Goal: Book appointment/travel/reservation

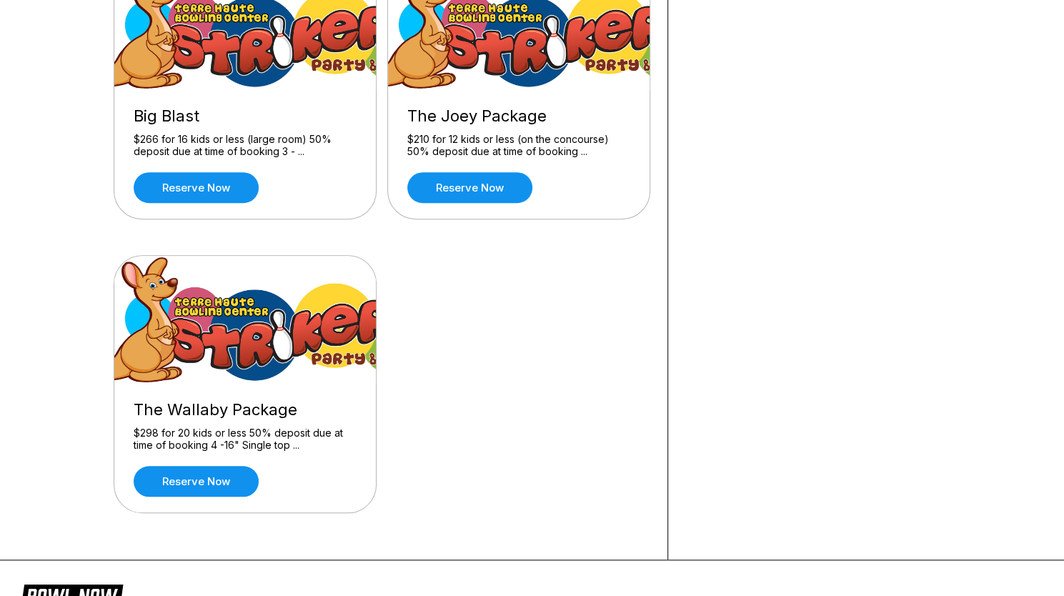
scroll to position [487, 0]
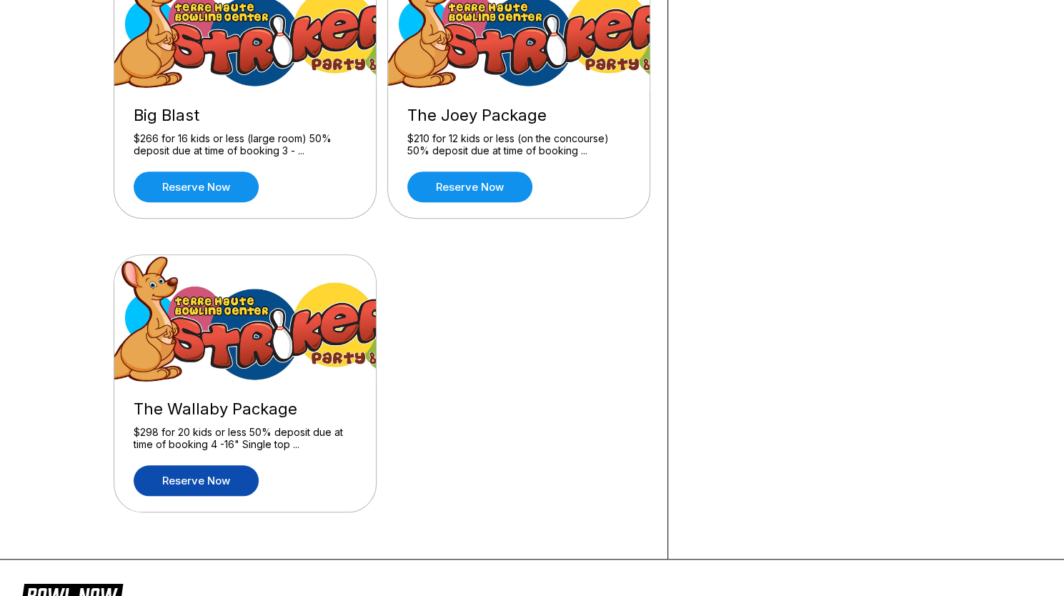
click at [200, 470] on link "Reserve now" at bounding box center [196, 480] width 125 height 31
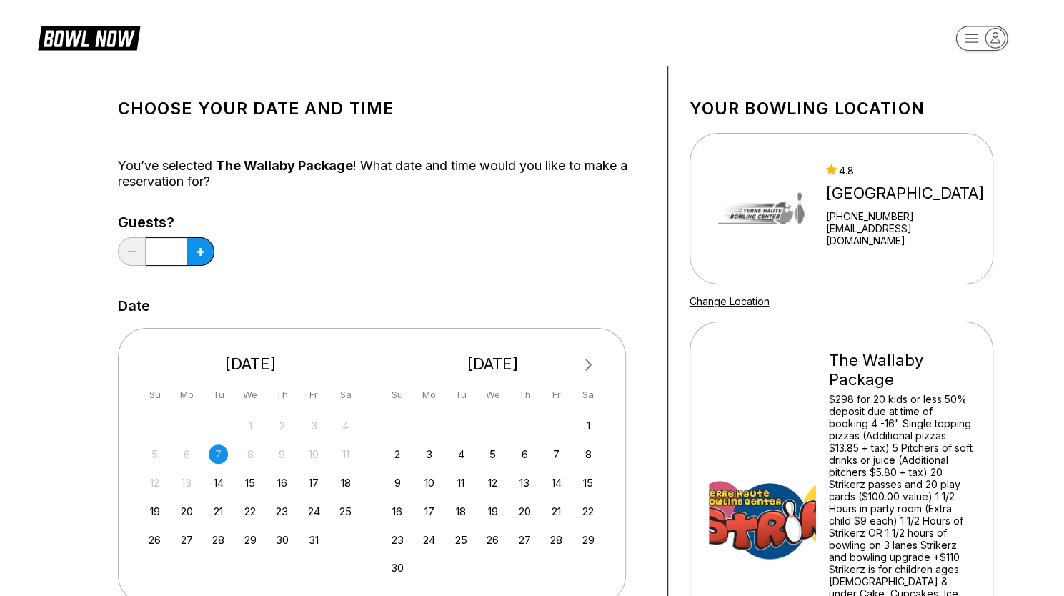
click at [177, 249] on input "*" at bounding box center [166, 251] width 41 height 29
click at [199, 252] on icon at bounding box center [200, 252] width 8 height 8
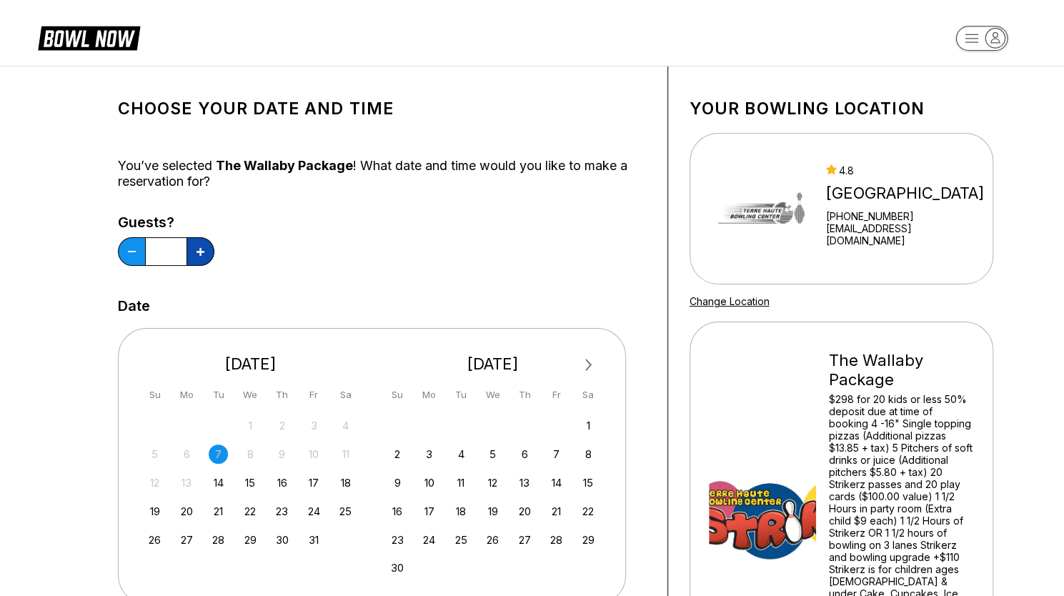
click at [199, 252] on icon at bounding box center [200, 252] width 8 height 8
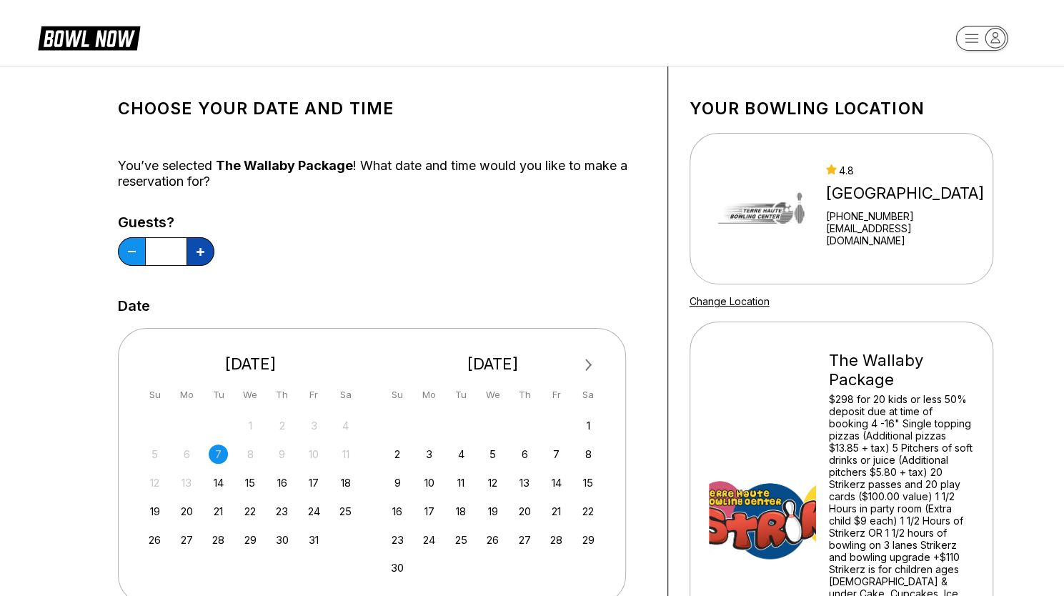
click at [199, 252] on icon at bounding box center [200, 252] width 8 height 8
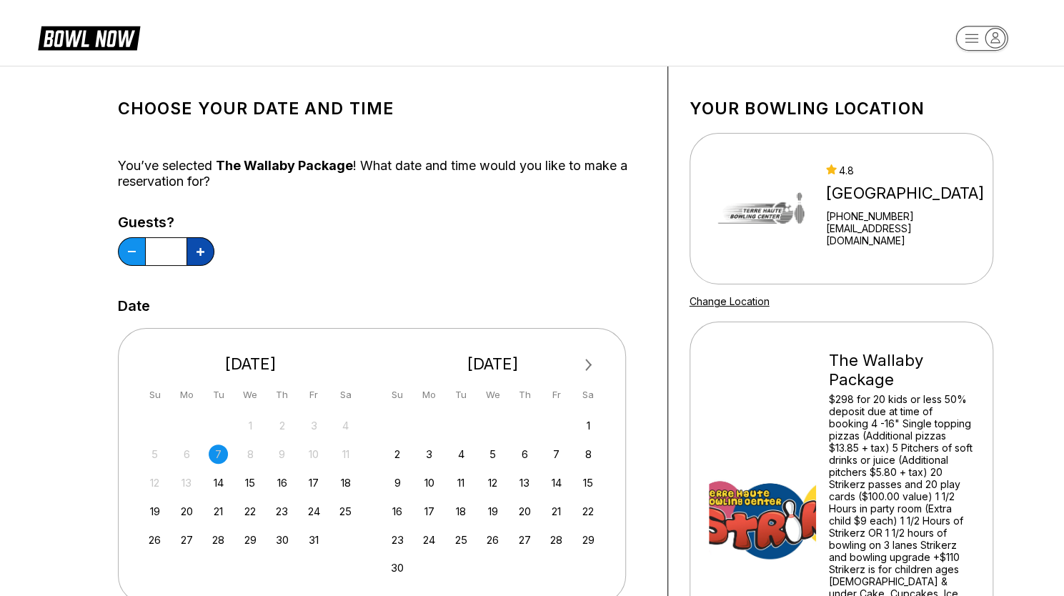
click at [199, 252] on icon at bounding box center [200, 252] width 8 height 8
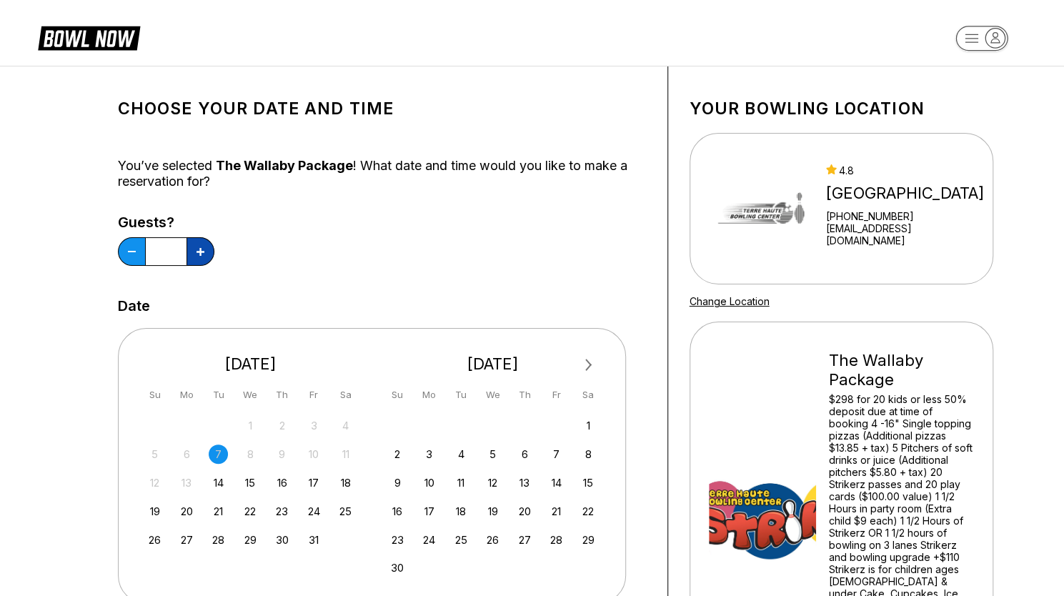
click at [199, 252] on icon at bounding box center [200, 252] width 8 height 8
type input "**"
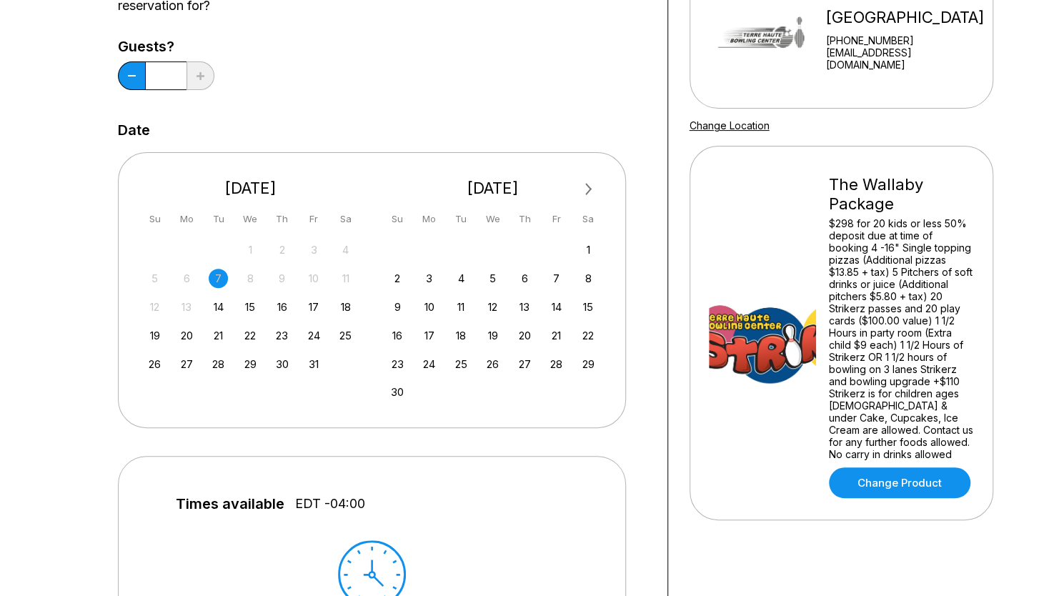
scroll to position [189, 0]
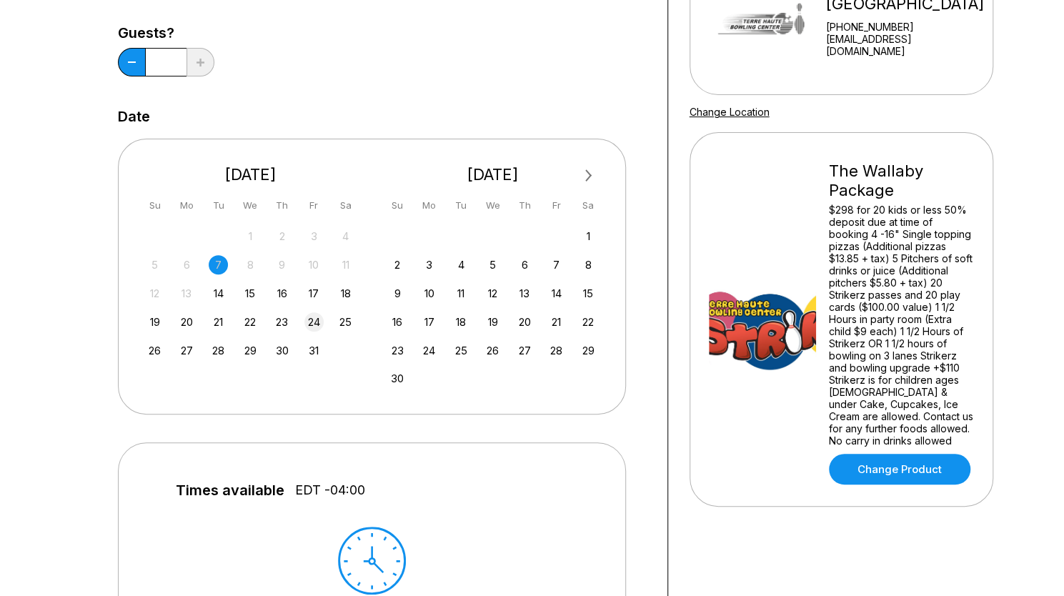
click at [316, 322] on div "24" at bounding box center [313, 321] width 19 height 19
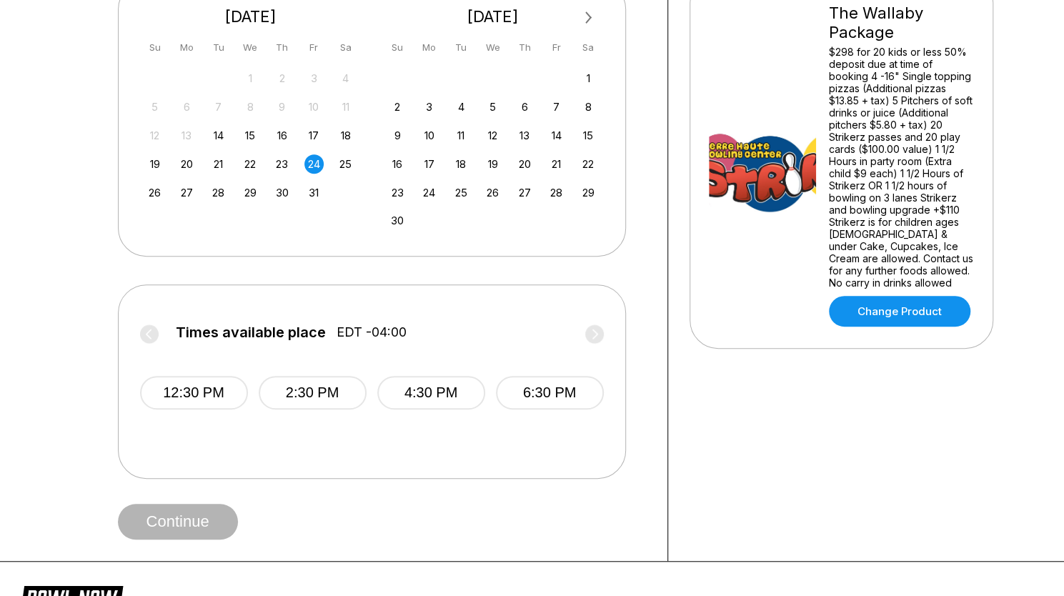
scroll to position [349, 0]
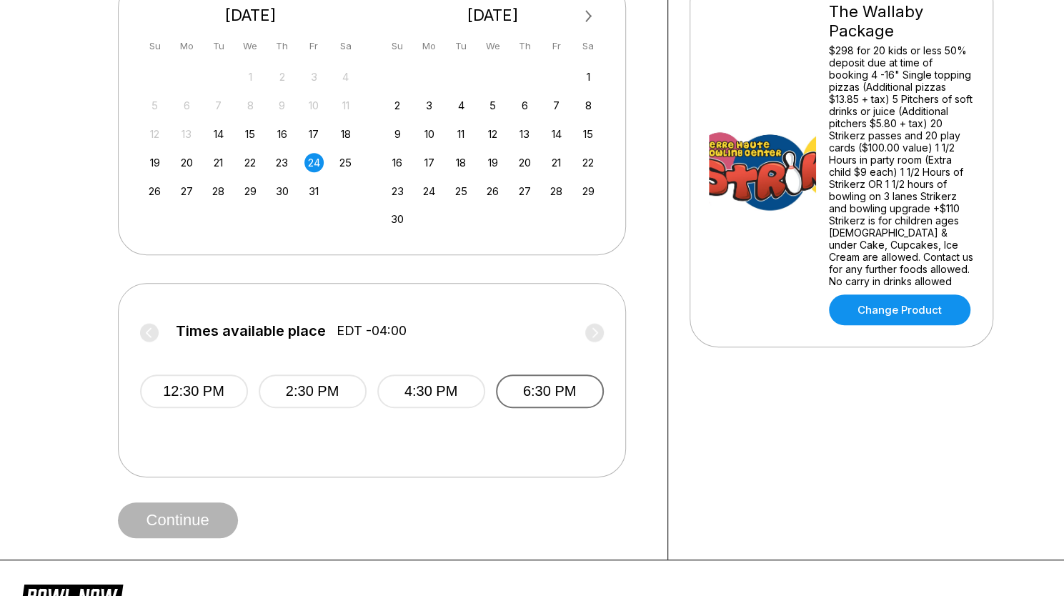
click at [541, 393] on button "6:30 PM" at bounding box center [550, 391] width 108 height 34
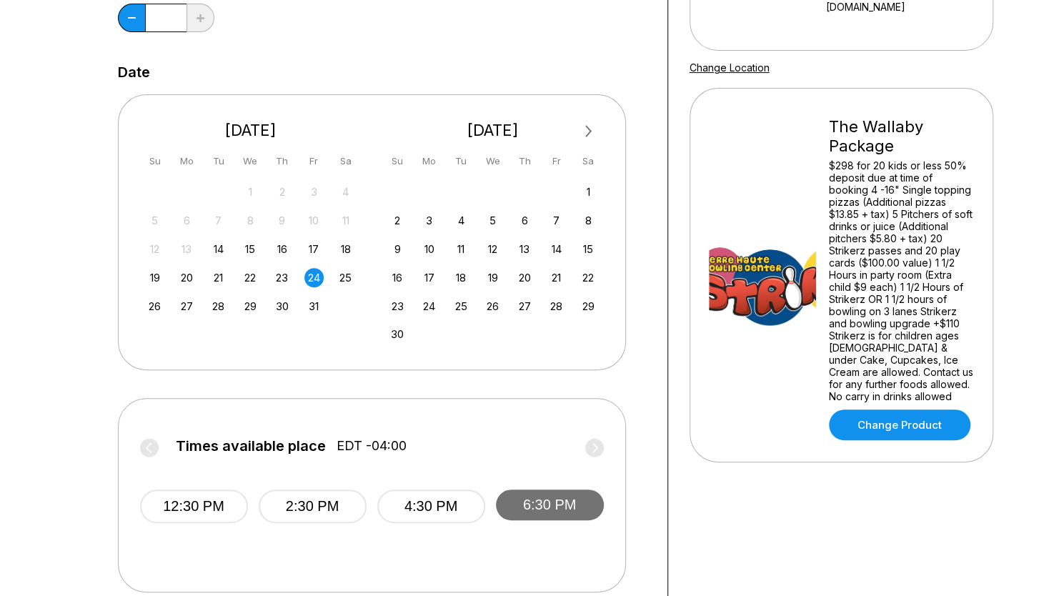
scroll to position [211, 0]
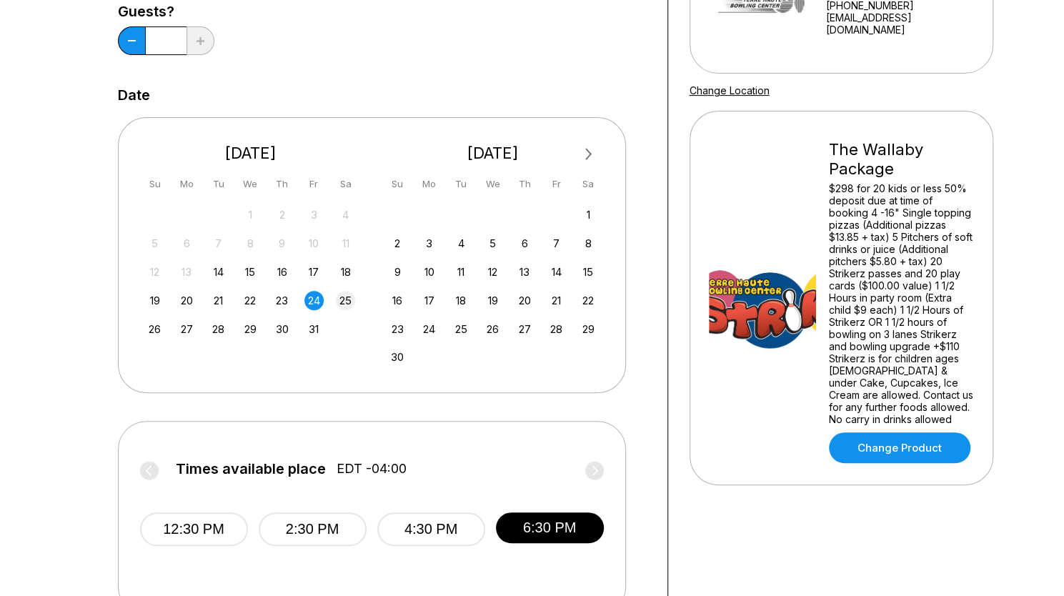
click at [341, 299] on div "25" at bounding box center [345, 300] width 19 height 19
click at [153, 329] on div "26" at bounding box center [154, 328] width 19 height 19
click at [314, 301] on div "24" at bounding box center [313, 300] width 19 height 19
click at [537, 529] on button "6:30 PM" at bounding box center [550, 529] width 108 height 34
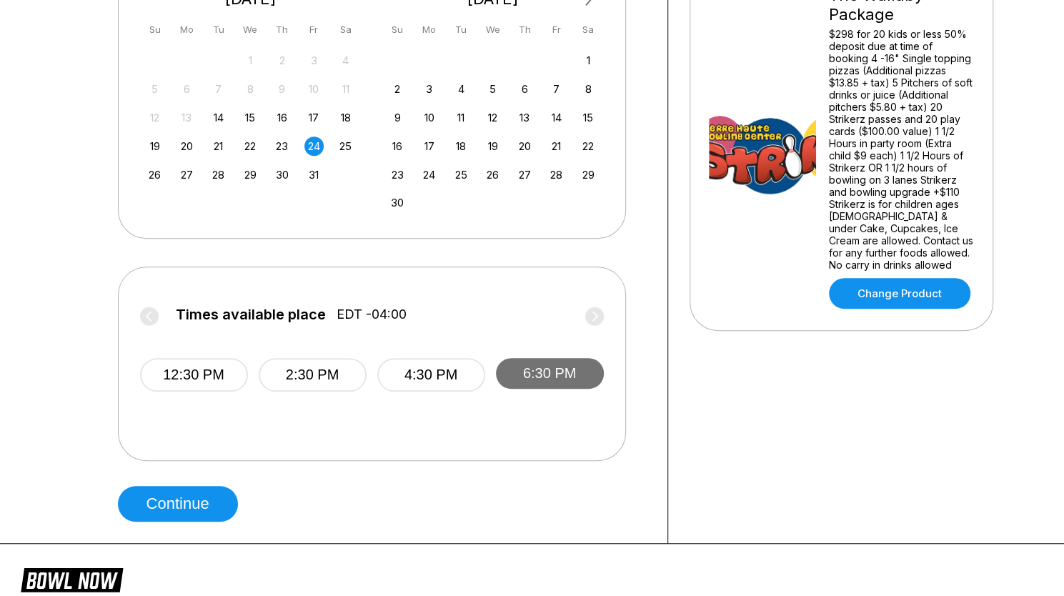
scroll to position [377, 0]
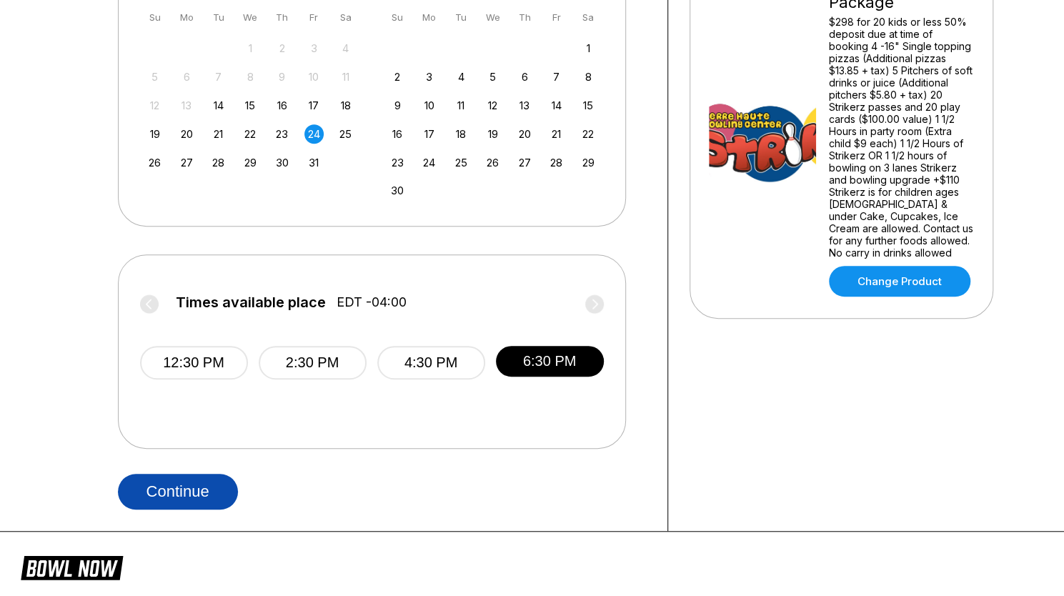
click at [177, 499] on button "Continue" at bounding box center [178, 492] width 120 height 36
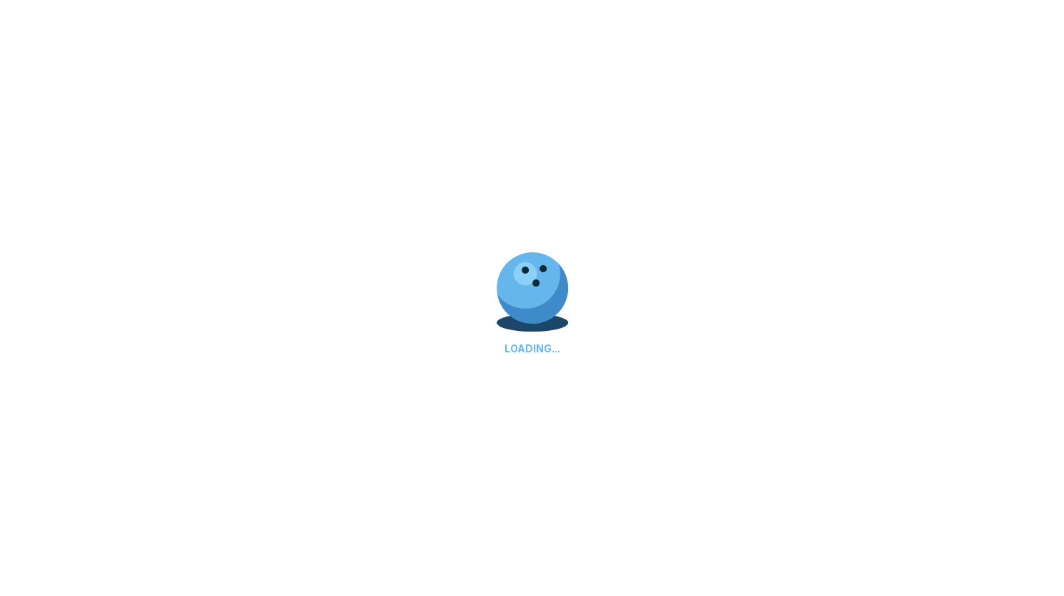
select select "**"
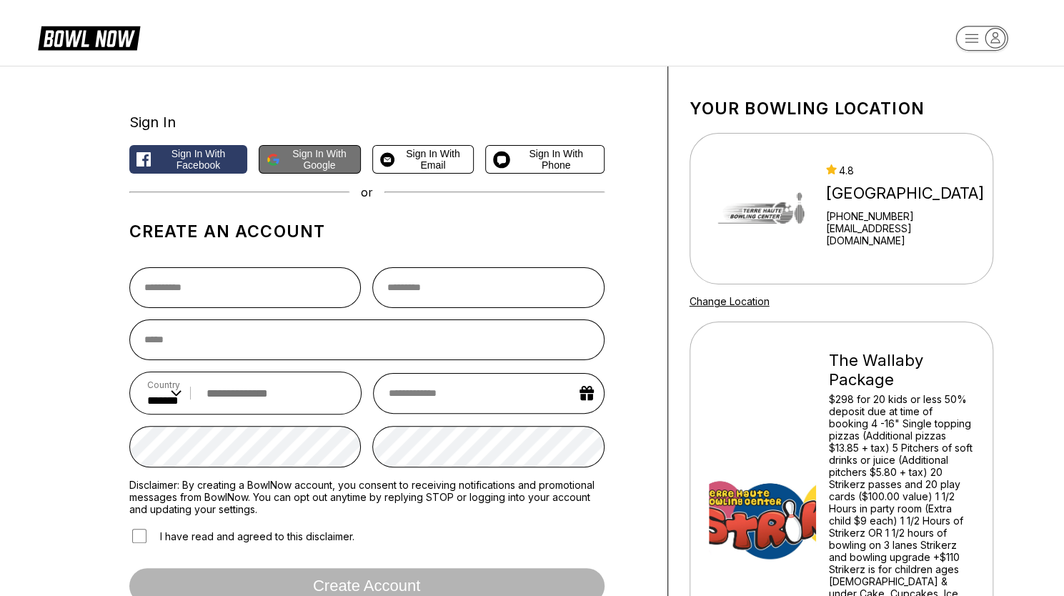
click at [321, 151] on span "Sign in with Google" at bounding box center [319, 159] width 67 height 23
click at [229, 292] on input "text" at bounding box center [245, 287] width 232 height 41
type input "******"
type input "*********"
click at [230, 337] on input "email" at bounding box center [366, 339] width 475 height 41
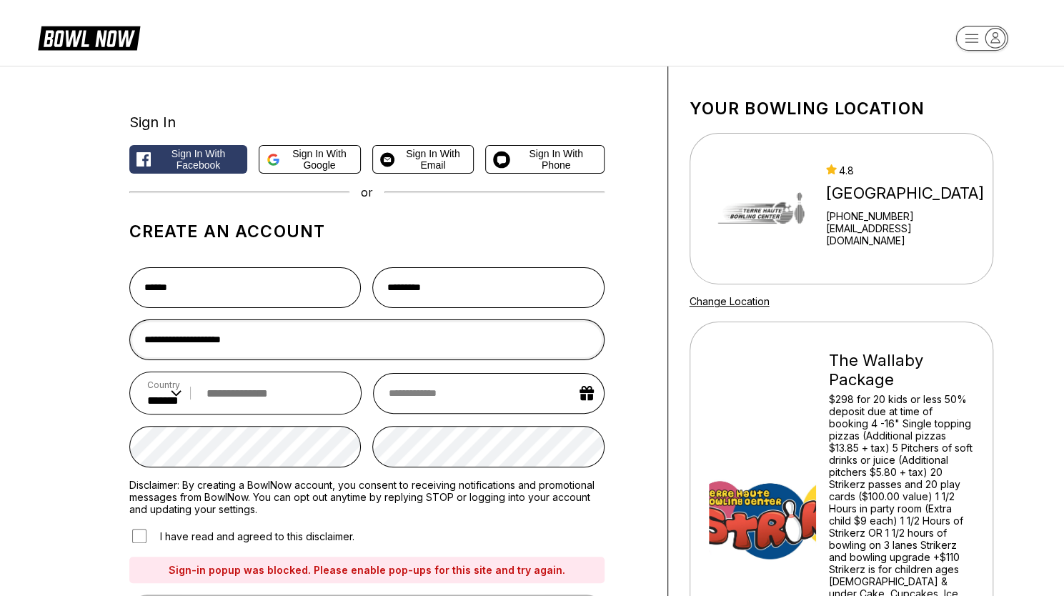
type input "**********"
click at [248, 394] on input "tel" at bounding box center [271, 393] width 145 height 26
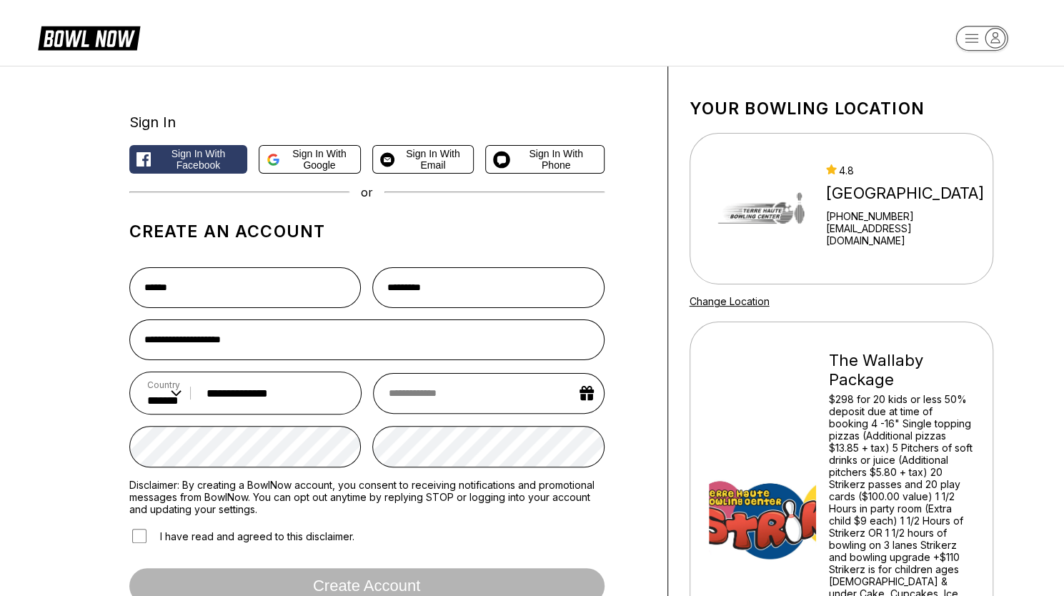
type input "**********"
click at [464, 395] on input "text" at bounding box center [488, 393] width 231 height 41
select select "*"
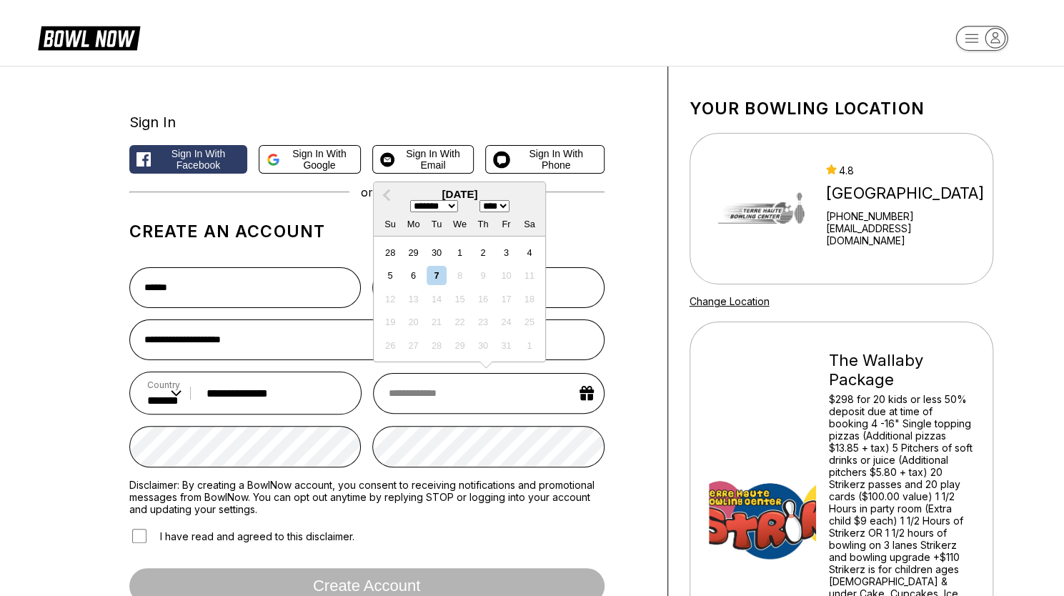
click at [509, 209] on select "**** **** **** **** **** **** **** **** **** **** **** **** **** **** **** ****…" at bounding box center [494, 206] width 30 height 12
select select "****"
click at [482, 201] on select "**** **** **** **** **** **** **** **** **** **** **** **** **** **** **** ****…" at bounding box center [494, 206] width 30 height 12
click at [509, 300] on div "16" at bounding box center [505, 298] width 19 height 19
type input "**********"
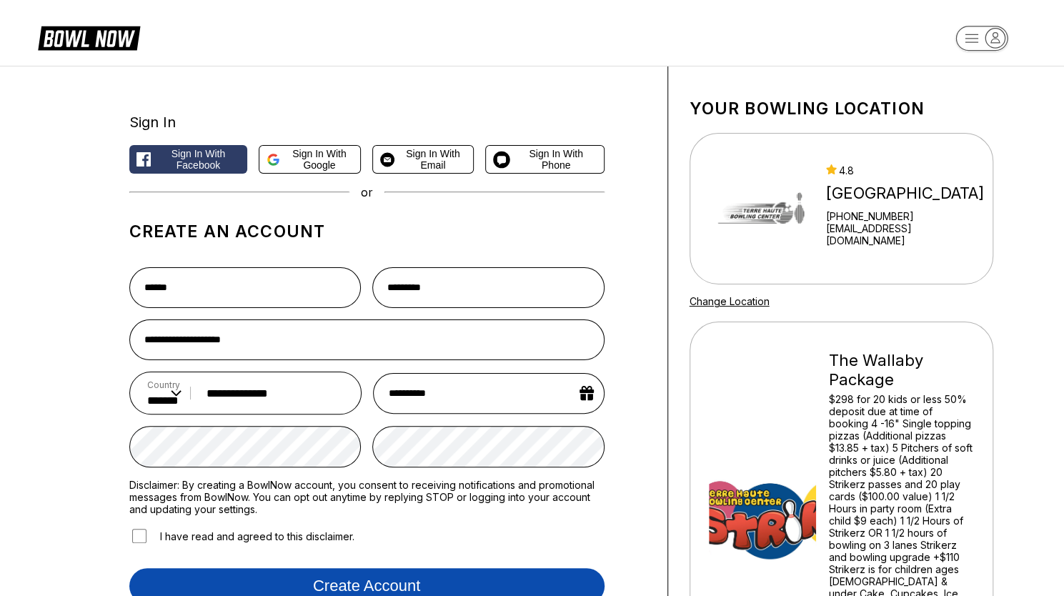
click at [353, 580] on button "Create account" at bounding box center [366, 586] width 475 height 36
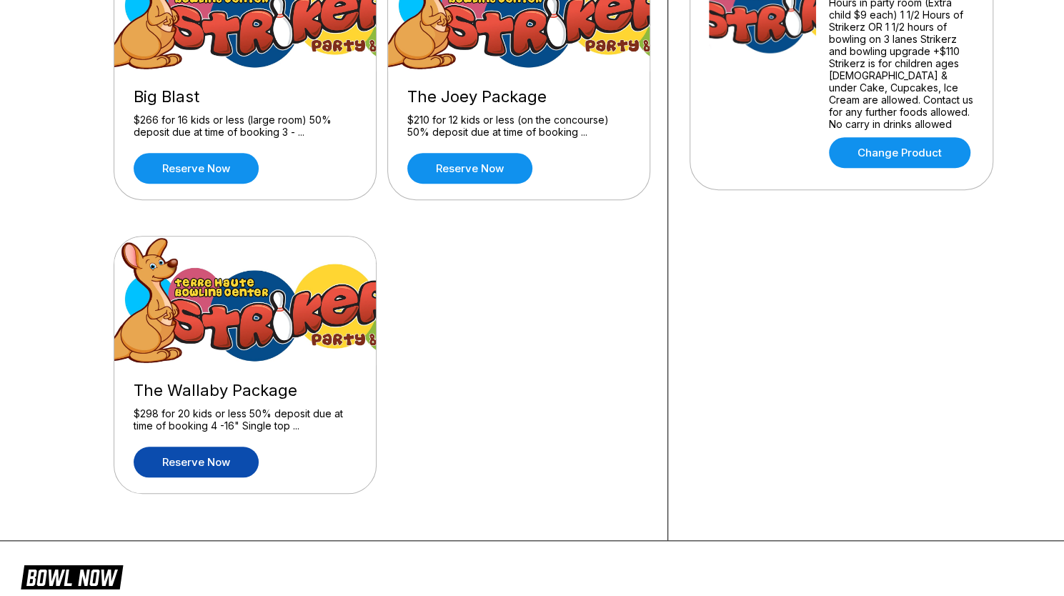
scroll to position [507, 0]
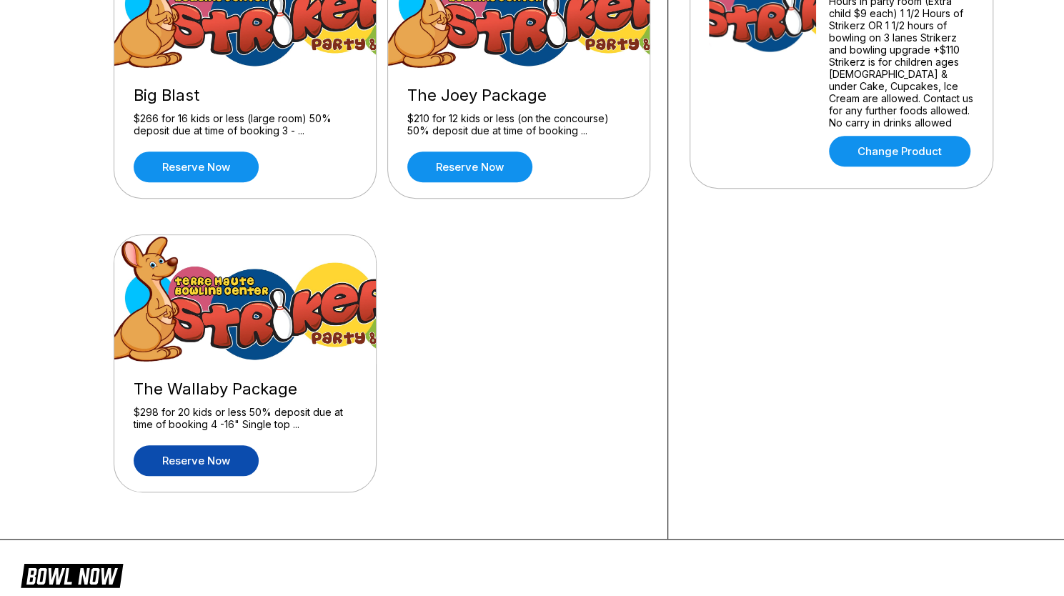
click at [205, 459] on link "Reserve now" at bounding box center [196, 460] width 125 height 31
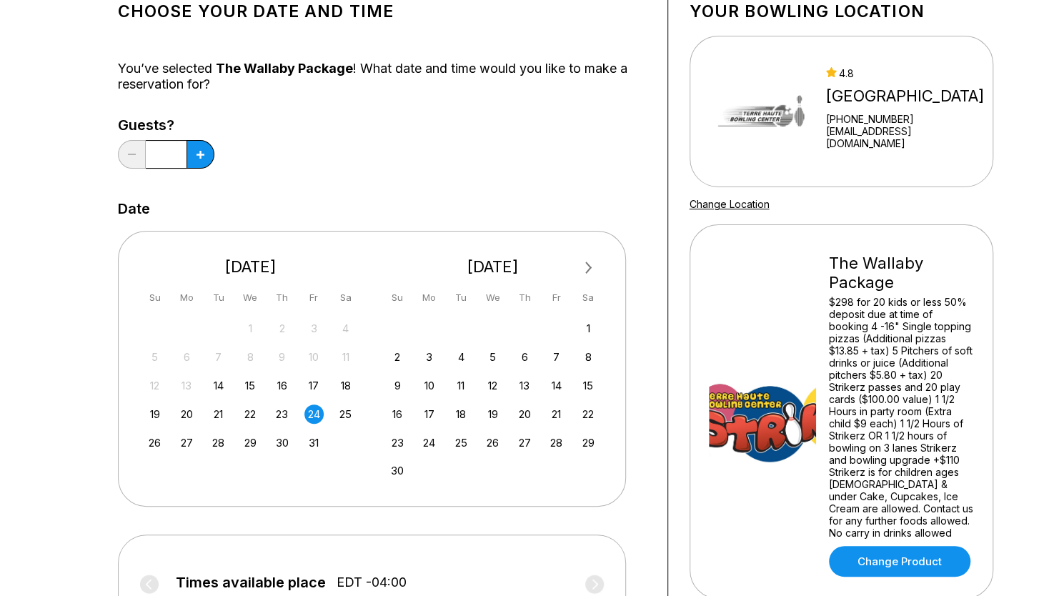
scroll to position [101, 0]
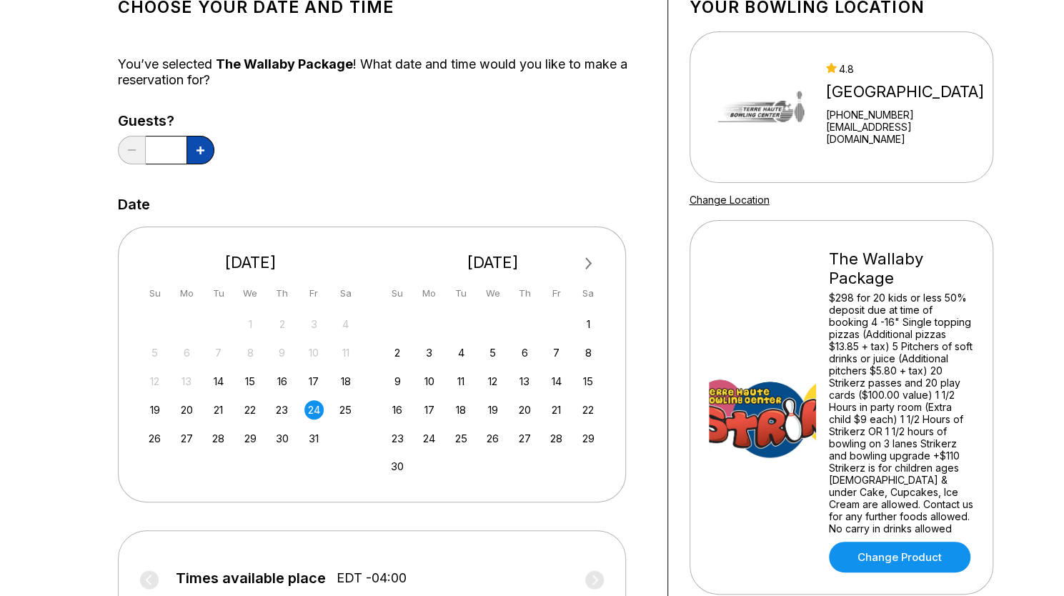
click at [202, 151] on icon at bounding box center [200, 150] width 8 height 8
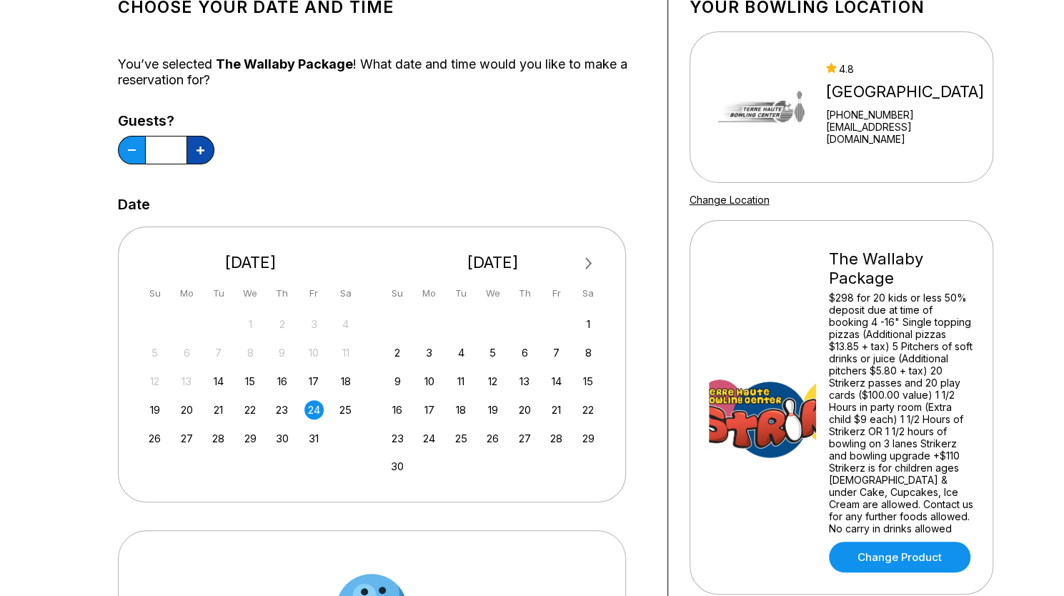
click at [202, 151] on icon at bounding box center [200, 150] width 8 height 8
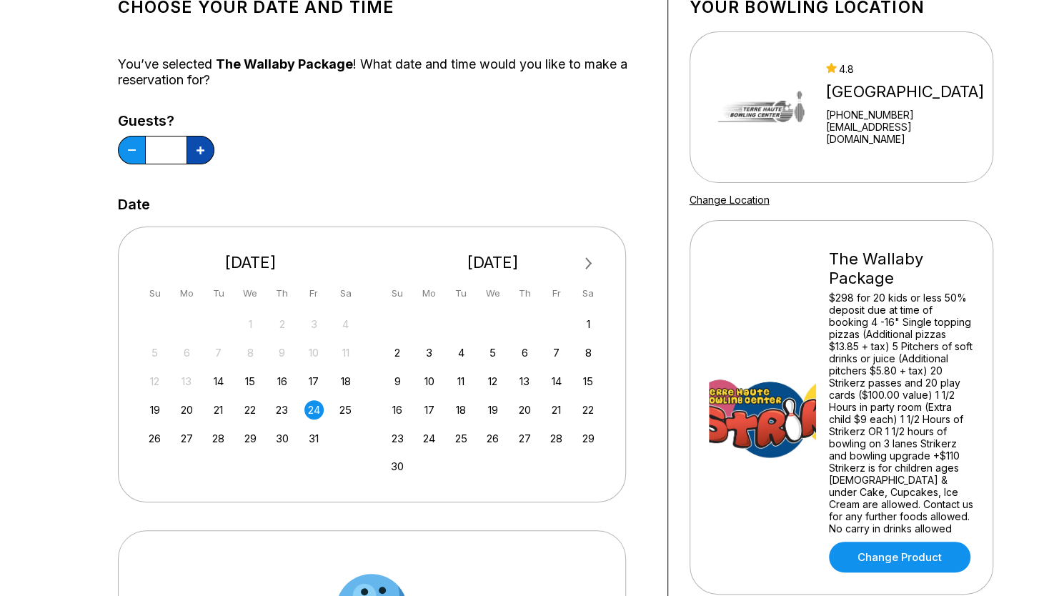
click at [202, 151] on icon at bounding box center [200, 150] width 8 height 8
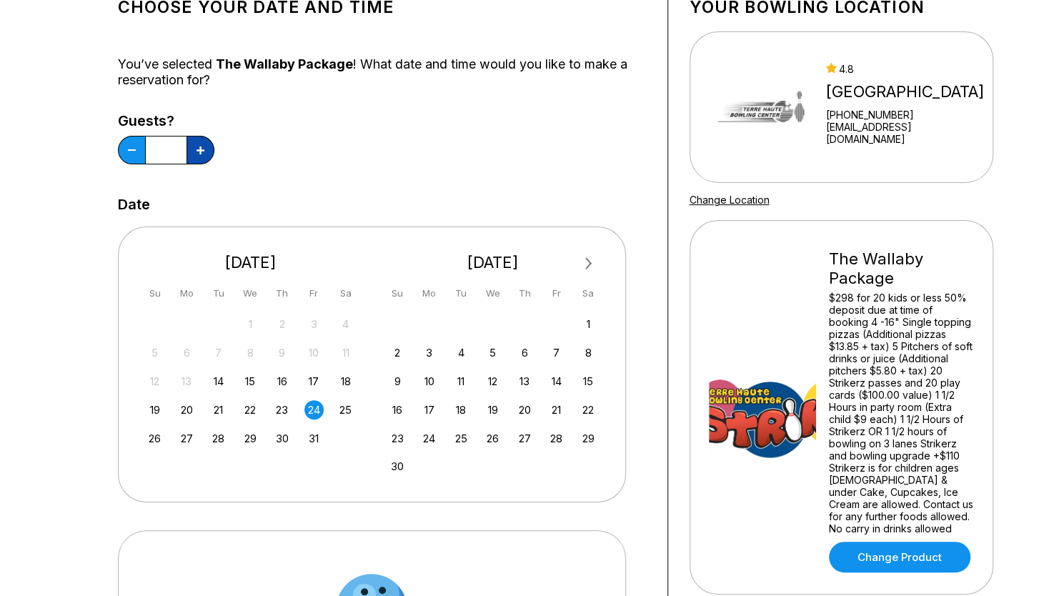
click at [202, 151] on icon at bounding box center [200, 150] width 8 height 8
type input "**"
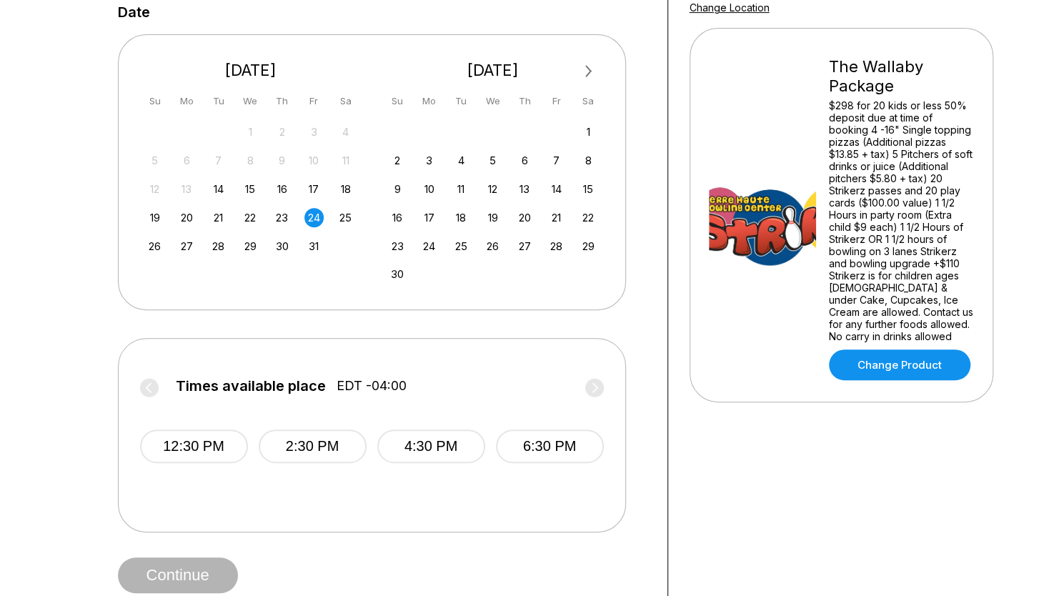
scroll to position [294, 0]
click at [312, 214] on div "24" at bounding box center [313, 216] width 19 height 19
click at [548, 438] on button "6:30 PM" at bounding box center [550, 446] width 108 height 34
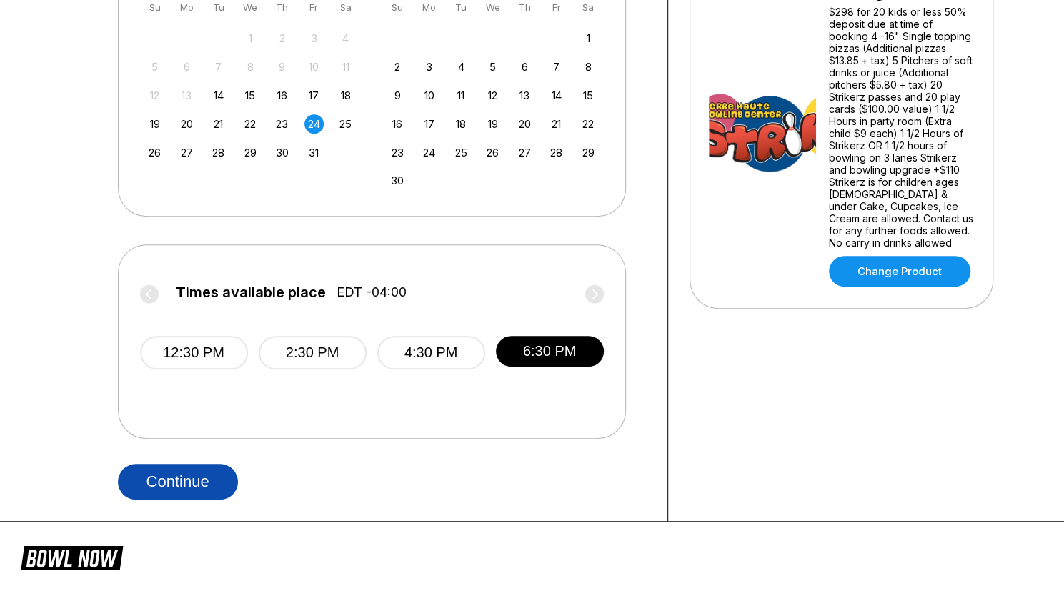
scroll to position [367, 0]
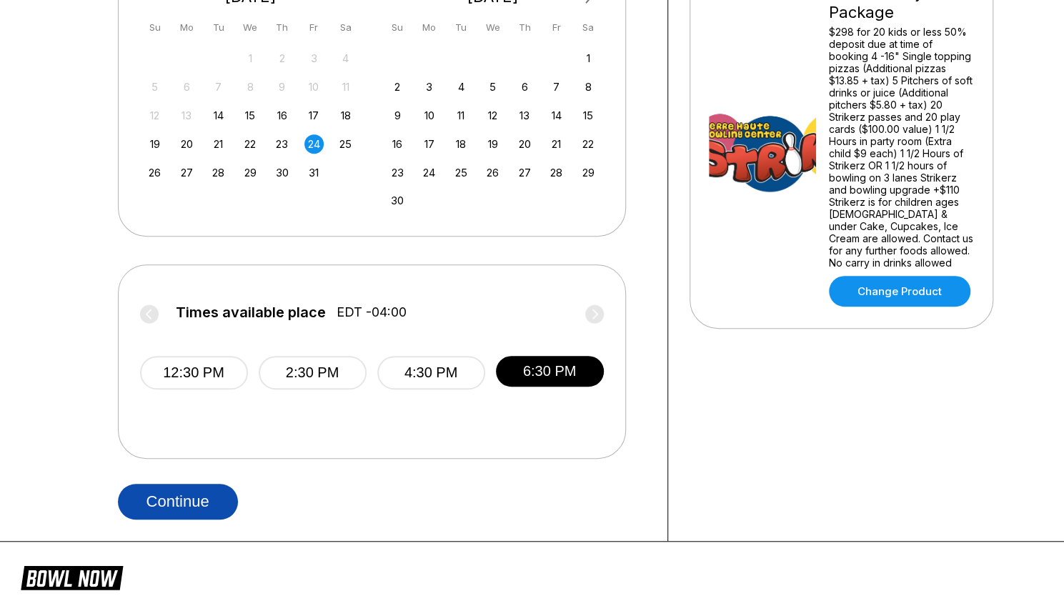
click at [191, 501] on button "Continue" at bounding box center [178, 502] width 120 height 36
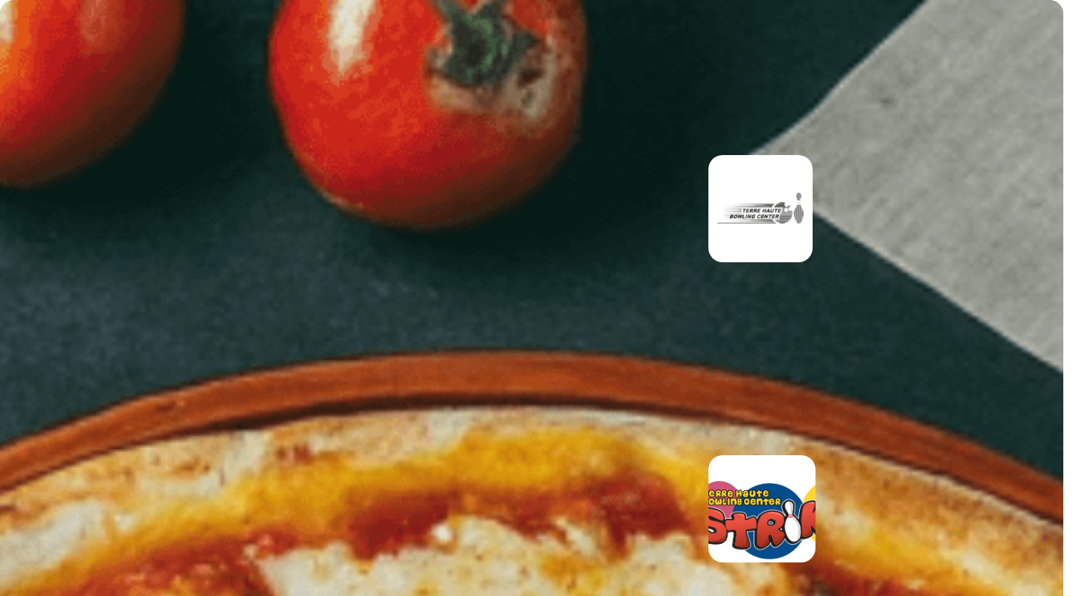
type input "**********"
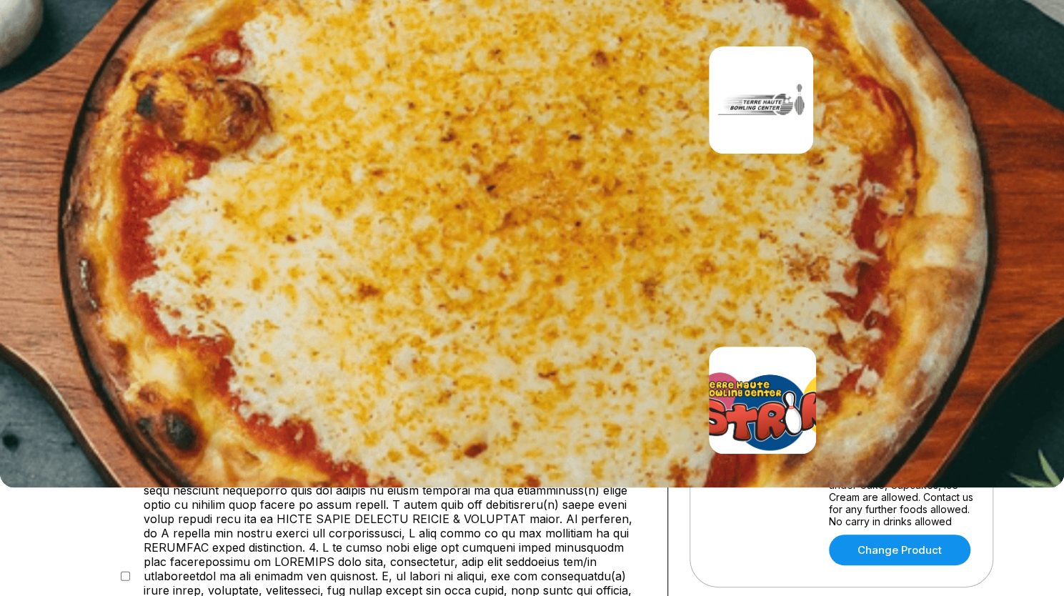
scroll to position [110, 0]
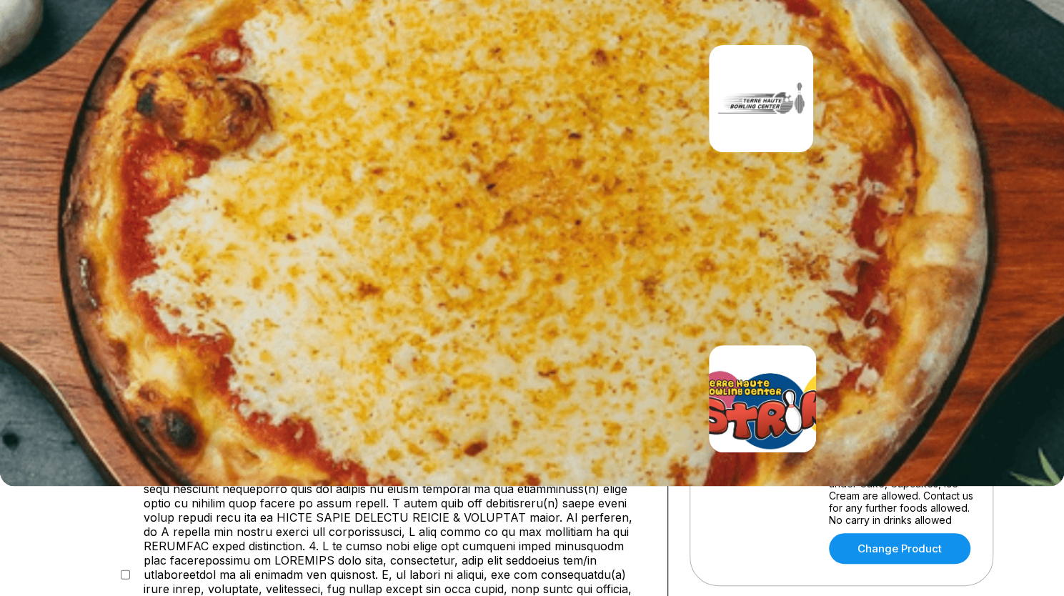
click at [139, 186] on select "* *" at bounding box center [128, 180] width 21 height 12
select select "*"
click at [139, 186] on select "* *" at bounding box center [128, 180] width 21 height 12
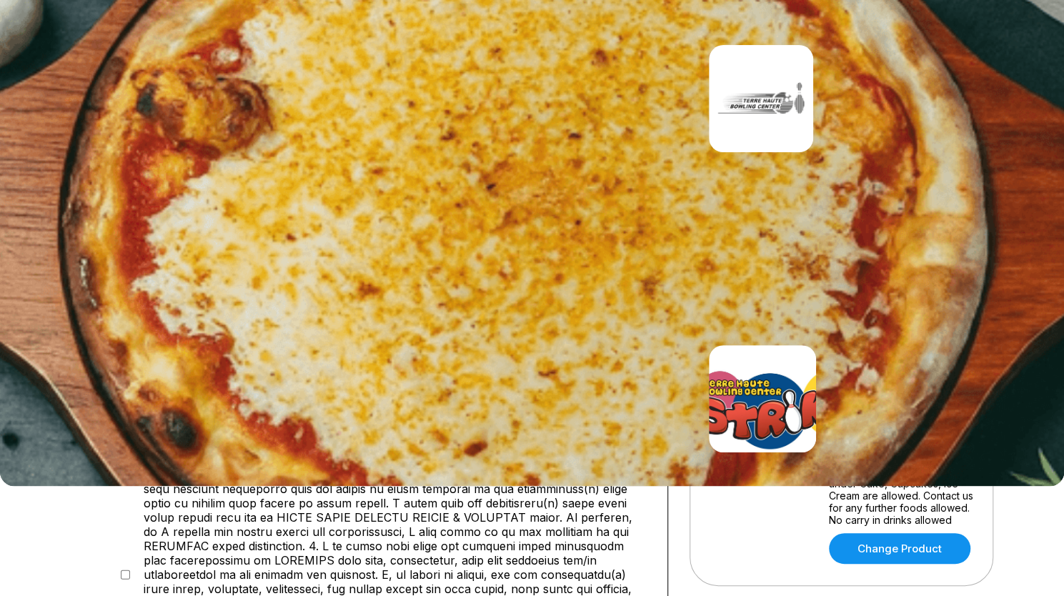
click at [139, 274] on select "* *" at bounding box center [128, 267] width 21 height 12
select select "*"
click at [139, 274] on select "* *" at bounding box center [128, 267] width 21 height 12
click at [273, 85] on button "Later" at bounding box center [250, 67] width 93 height 36
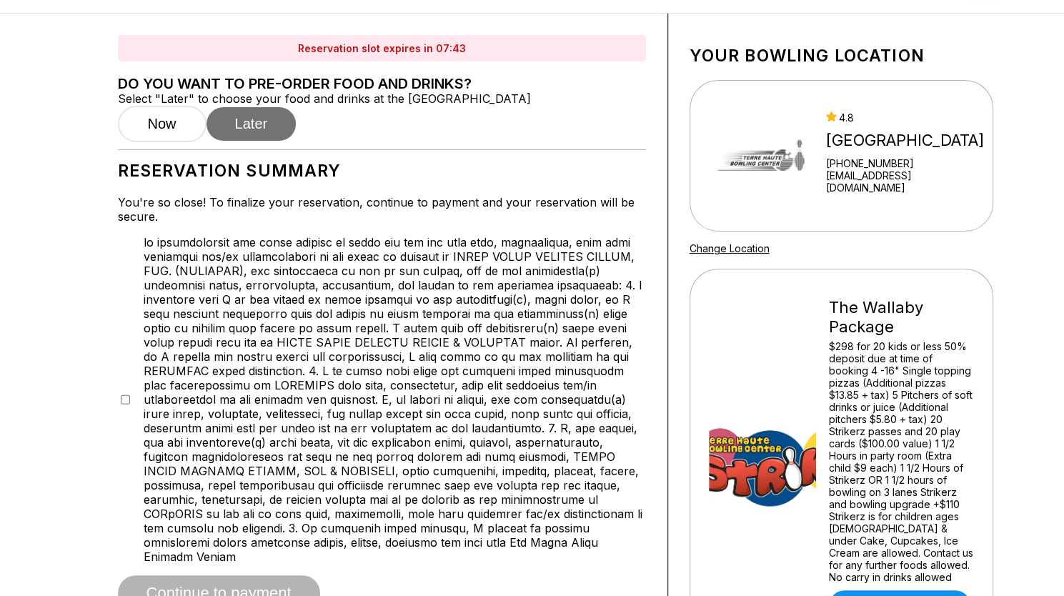
scroll to position [0, 0]
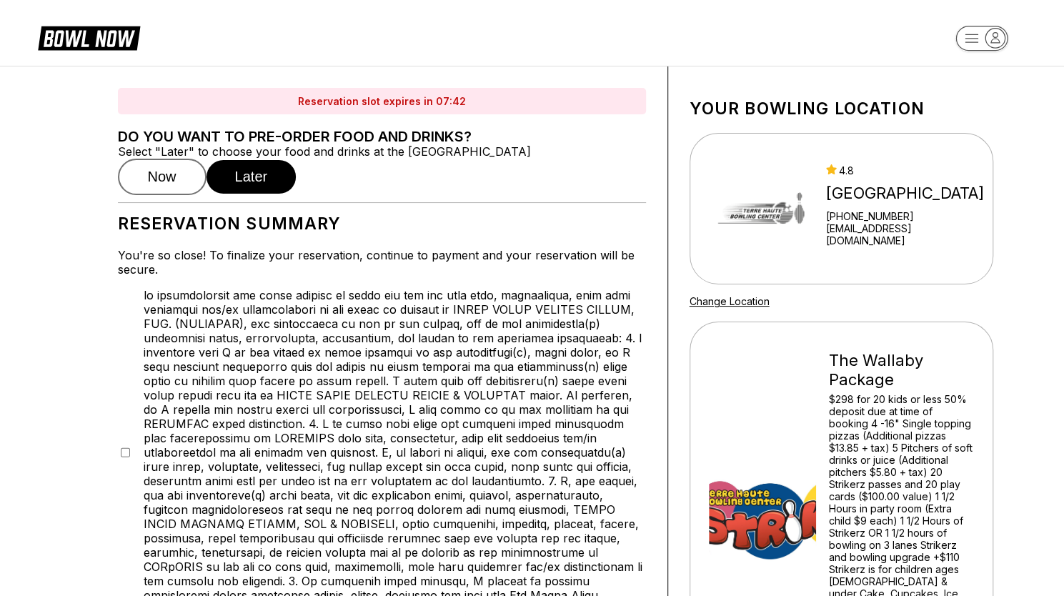
click at [164, 195] on button "Now" at bounding box center [162, 177] width 89 height 36
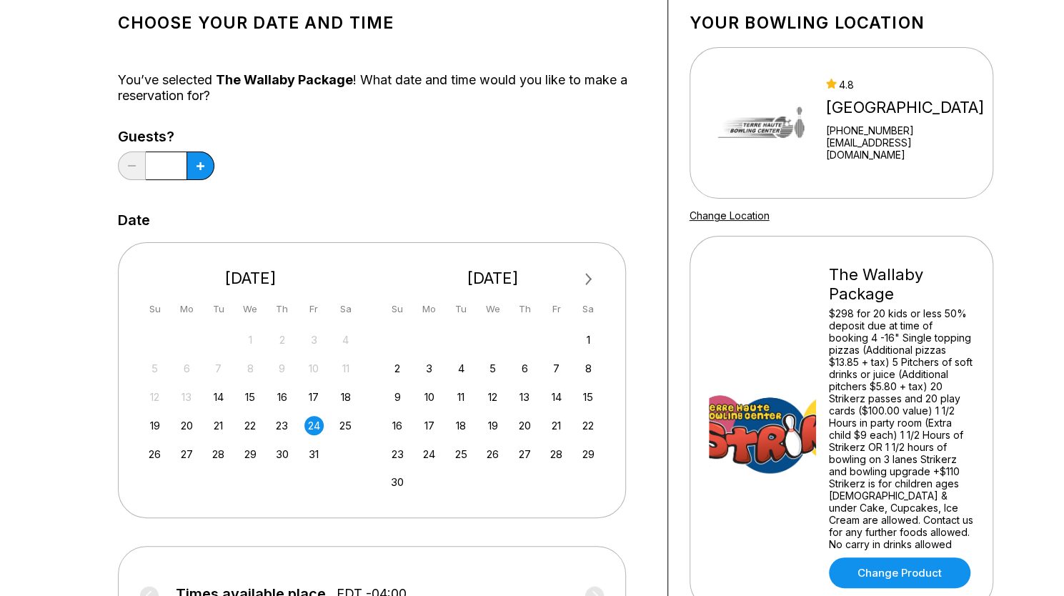
scroll to position [100, 0]
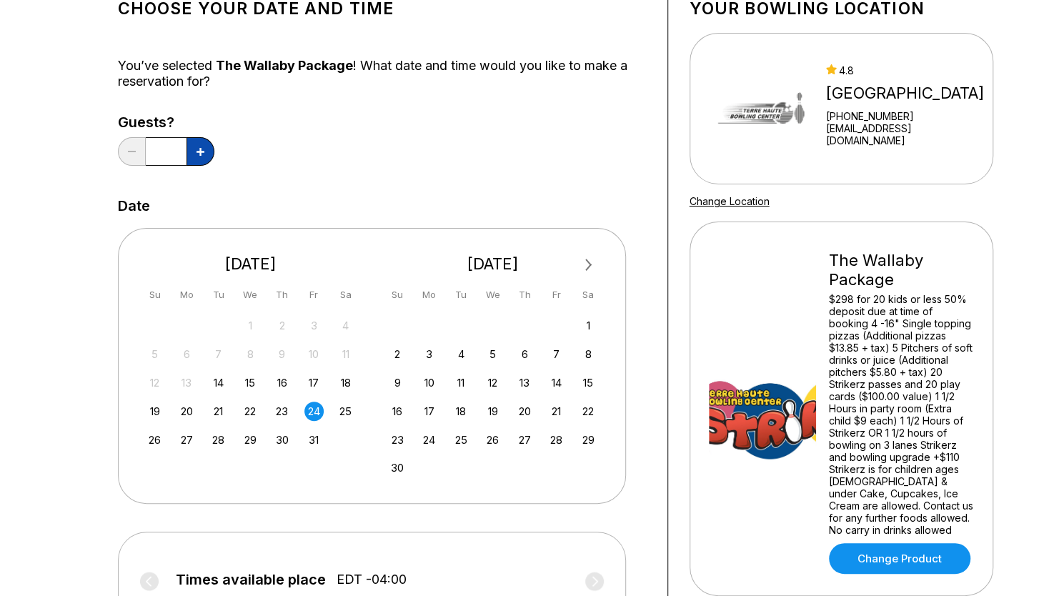
click at [187, 152] on button at bounding box center [200, 151] width 28 height 29
click at [196, 154] on icon at bounding box center [200, 152] width 8 height 8
click at [200, 151] on icon at bounding box center [200, 152] width 8 height 8
click at [197, 151] on icon at bounding box center [200, 152] width 8 height 8
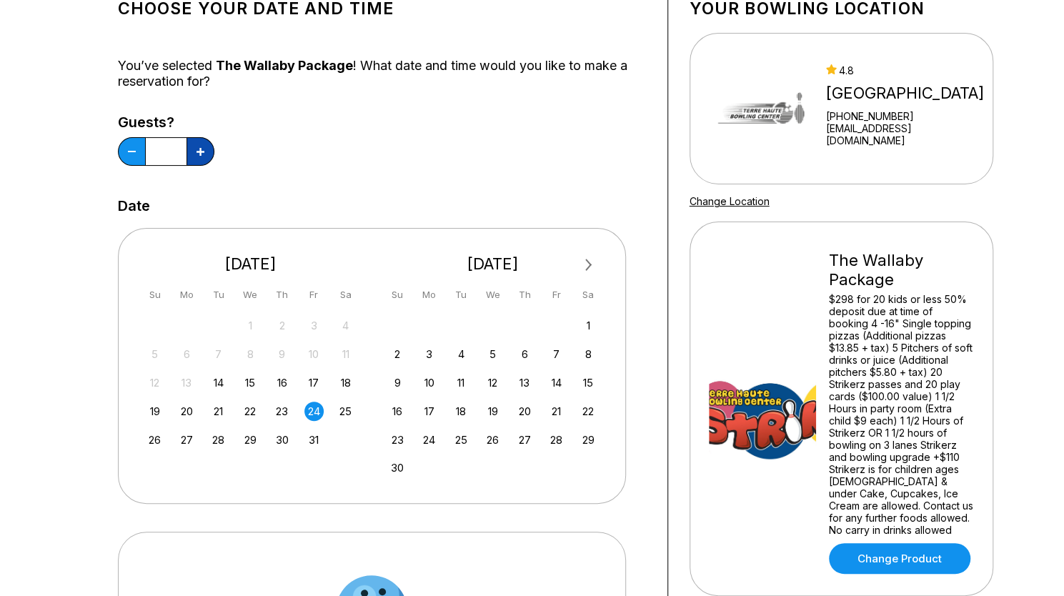
click at [189, 146] on button at bounding box center [200, 151] width 28 height 29
click at [200, 151] on icon at bounding box center [200, 152] width 8 height 8
click at [199, 151] on icon at bounding box center [200, 152] width 8 height 8
click at [186, 149] on button at bounding box center [200, 151] width 28 height 29
click at [200, 151] on icon at bounding box center [200, 152] width 8 height 8
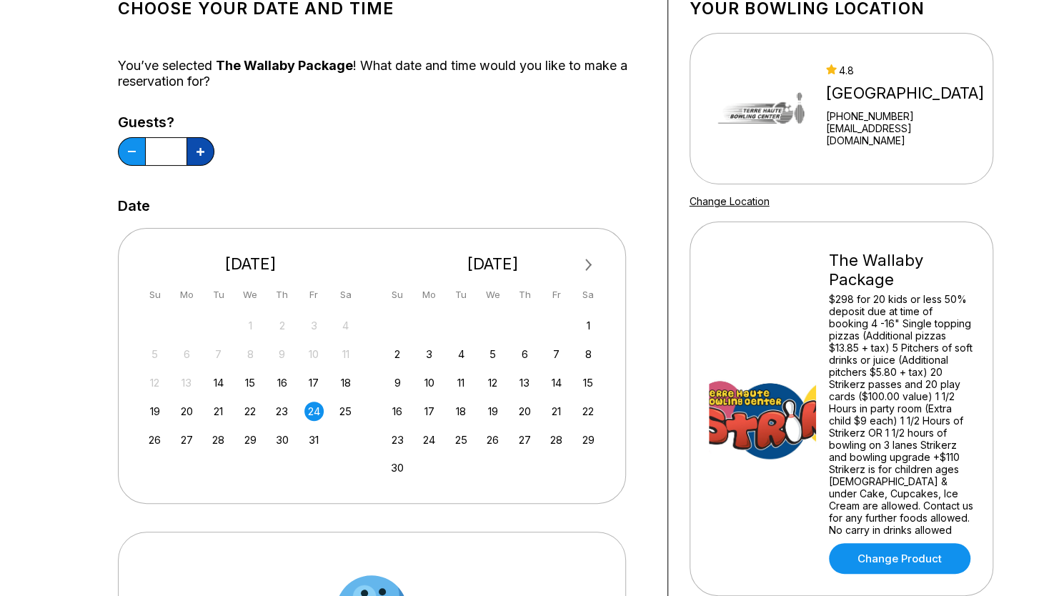
click at [191, 152] on button at bounding box center [200, 151] width 28 height 29
click at [199, 151] on icon at bounding box center [200, 152] width 8 height 8
type input "**"
